Goal: Task Accomplishment & Management: Complete application form

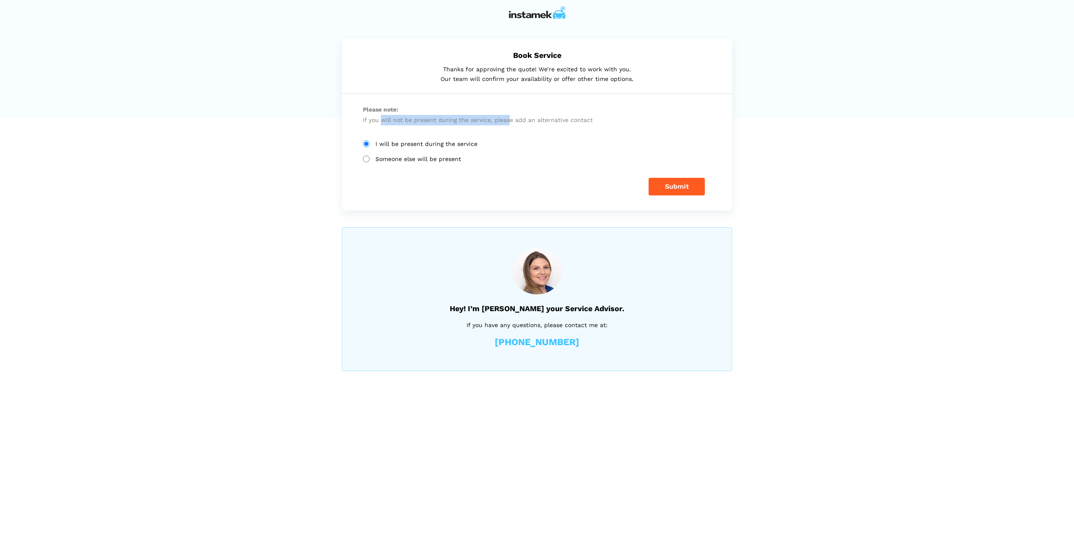
drag, startPoint x: 383, startPoint y: 119, endPoint x: 506, endPoint y: 119, distance: 123.0
click at [506, 119] on p "Please note: If you will not be present during the service, please add an alter…" at bounding box center [537, 115] width 348 height 21
click at [656, 183] on button "Submit" at bounding box center [677, 187] width 56 height 18
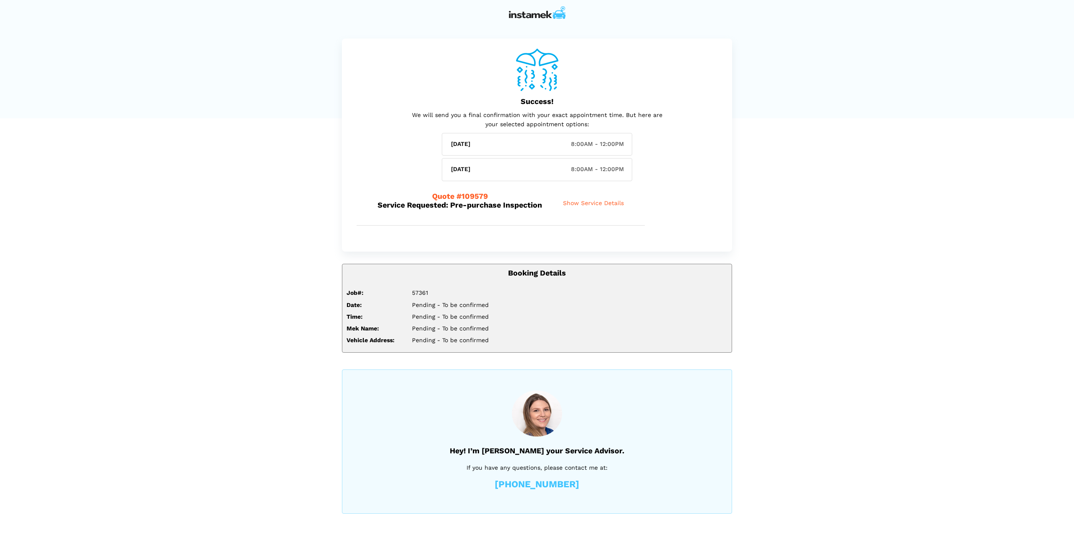
click at [392, 256] on div "Success! We will send you a final confirmation with your exact appointment time…" at bounding box center [537, 277] width 403 height 476
click at [933, 176] on div "Success! We will send you a final confirmation with your exact appointment time…" at bounding box center [537, 277] width 1074 height 476
